Goal: Task Accomplishment & Management: Use online tool/utility

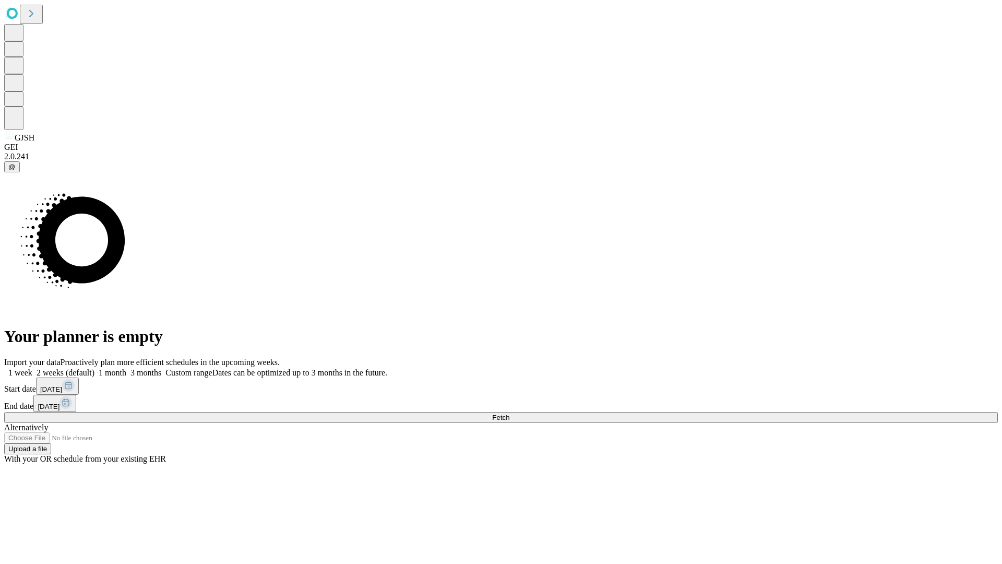
click at [510, 414] on span "Fetch" at bounding box center [500, 418] width 17 height 8
